Goal: Find specific page/section: Find specific page/section

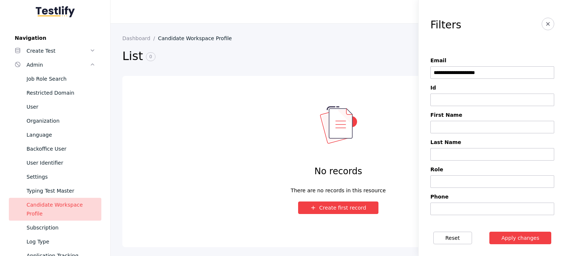
scroll to position [74, 0]
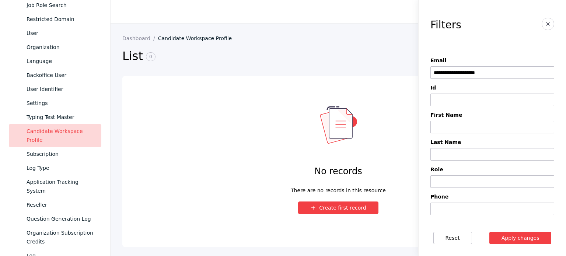
drag, startPoint x: 57, startPoint y: 90, endPoint x: 130, endPoint y: 90, distance: 72.9
click at [57, 90] on div "User Identifier" at bounding box center [61, 89] width 69 height 9
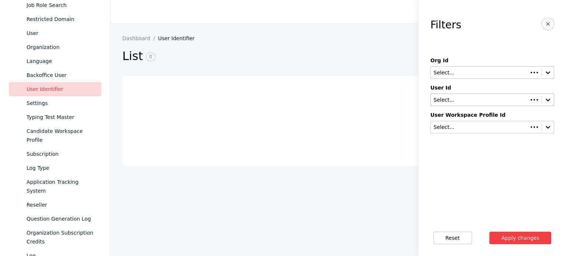
click at [437, 97] on div "Select..." at bounding box center [479, 100] width 92 height 6
paste input "**********"
type input "**********"
click at [489, 232] on button "Apply changes" at bounding box center [520, 238] width 62 height 13
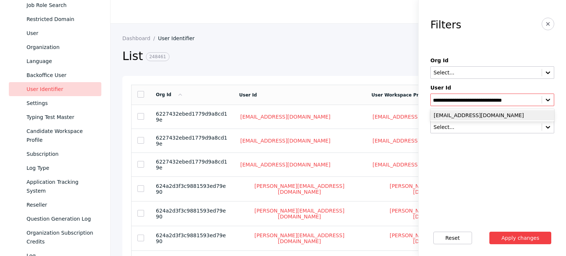
click at [453, 116] on div "[EMAIL_ADDRESS][DOMAIN_NAME]" at bounding box center [492, 115] width 124 height 10
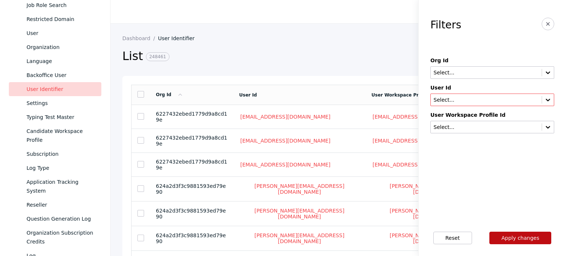
click at [529, 244] on button "Apply changes" at bounding box center [520, 238] width 62 height 13
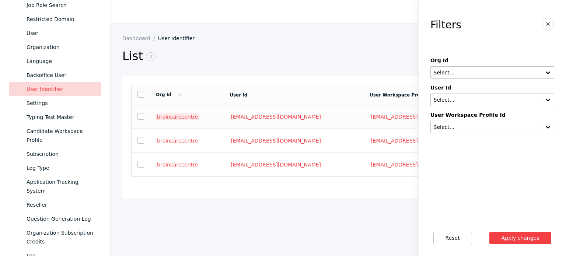
click at [162, 116] on link "braincarecentre" at bounding box center [177, 116] width 43 height 7
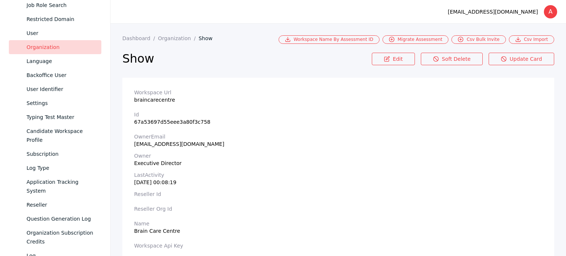
click at [148, 147] on div "[EMAIL_ADDRESS][DOMAIN_NAME]" at bounding box center [338, 144] width 408 height 6
click at [147, 101] on section "Workspace Url braincarecentre" at bounding box center [338, 95] width 408 height 13
copy section "braincarecentre"
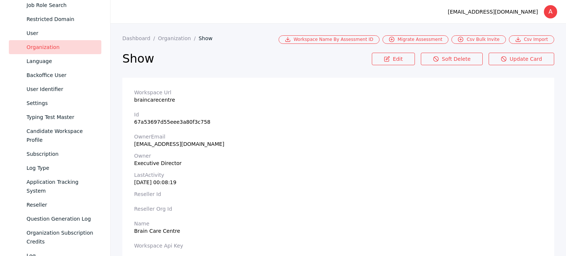
click at [142, 229] on section "Name Brain Care Centre" at bounding box center [338, 227] width 408 height 13
copy section "Brain Care Centre"
